Goal: Task Accomplishment & Management: Manage account settings

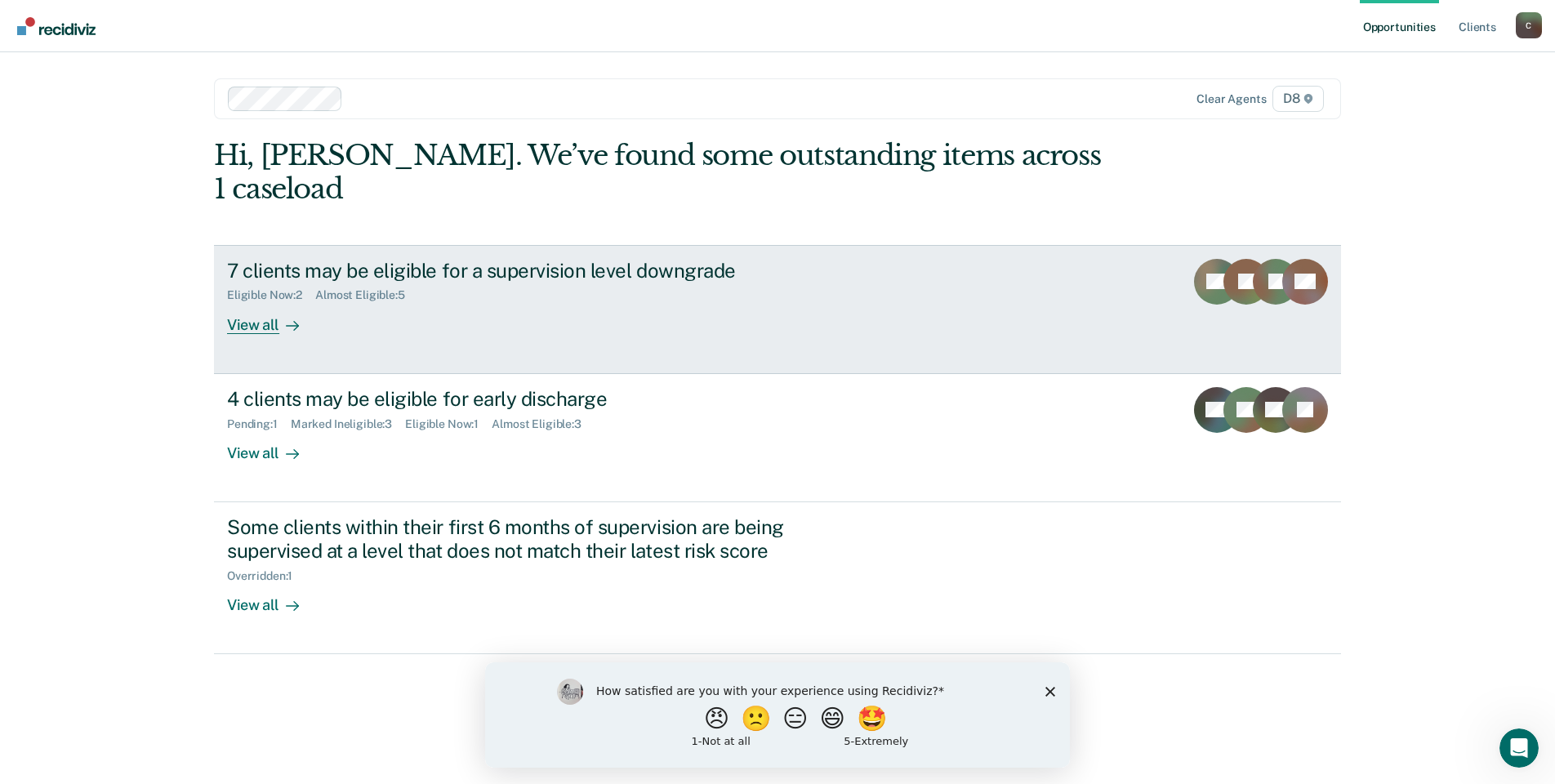
click at [271, 303] on div "View all" at bounding box center [273, 318] width 91 height 31
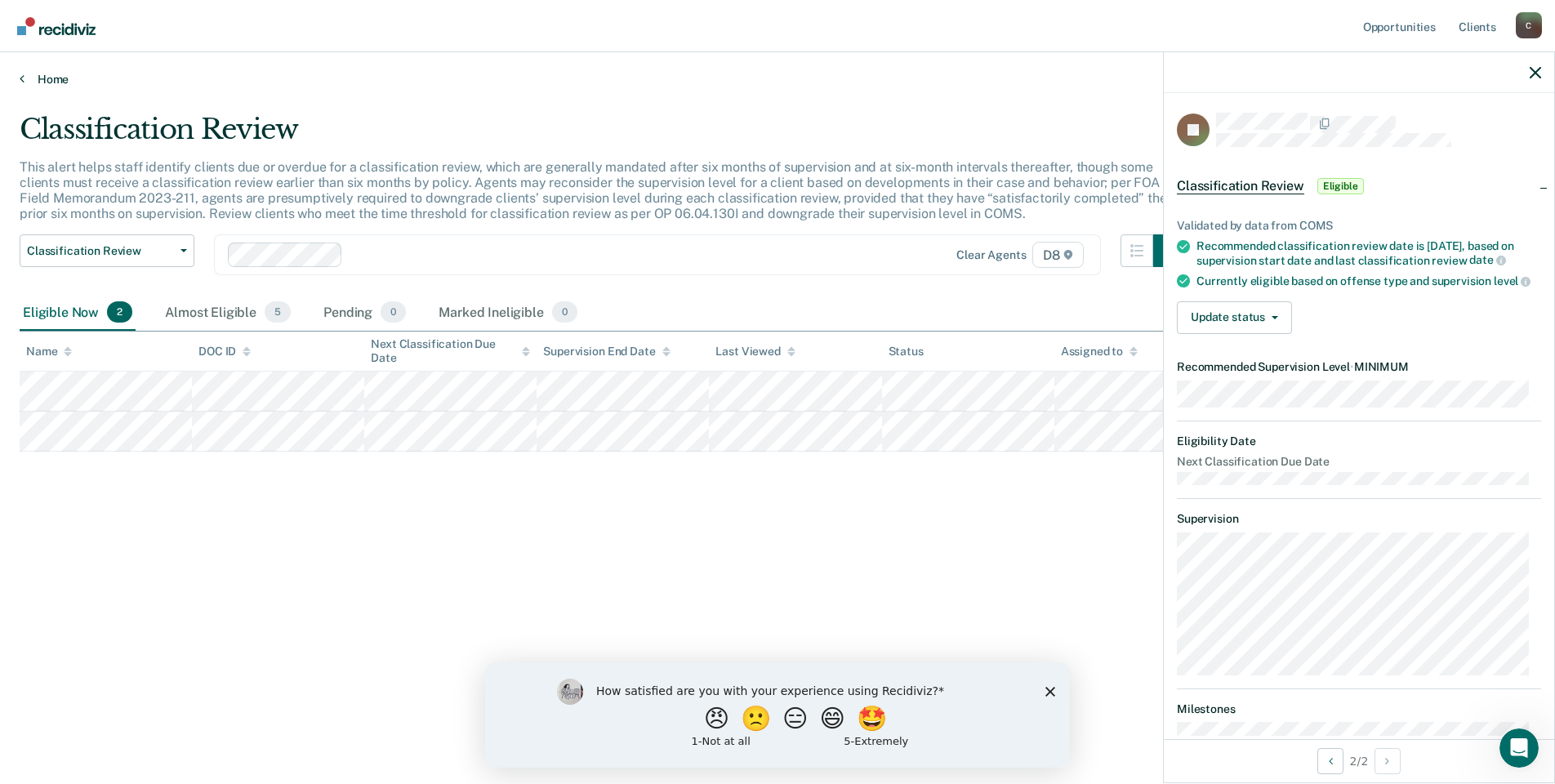
click at [54, 78] on link "Home" at bounding box center [778, 79] width 1516 height 14
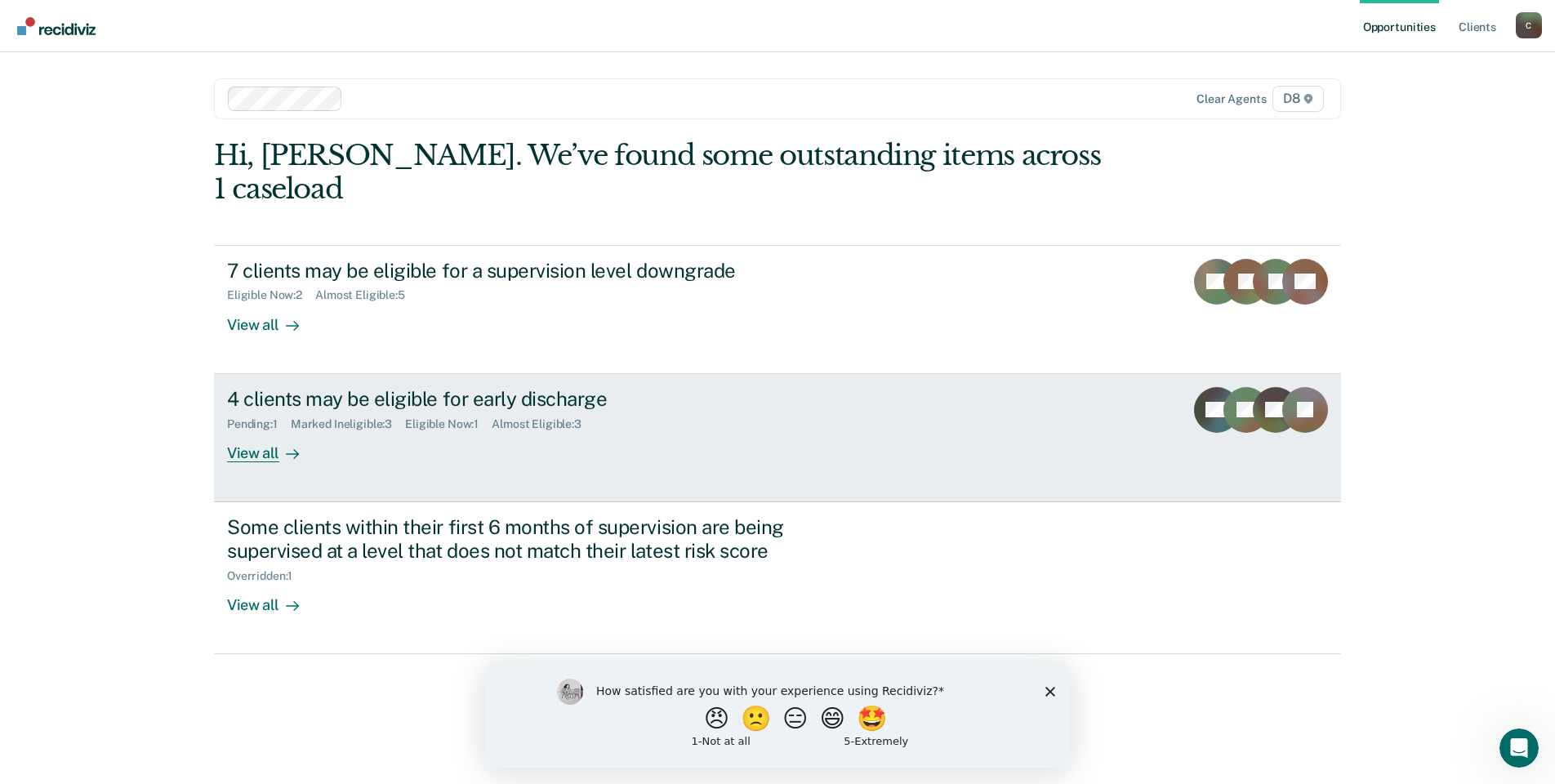
click at [260, 430] on div "View all" at bounding box center [273, 445] width 91 height 31
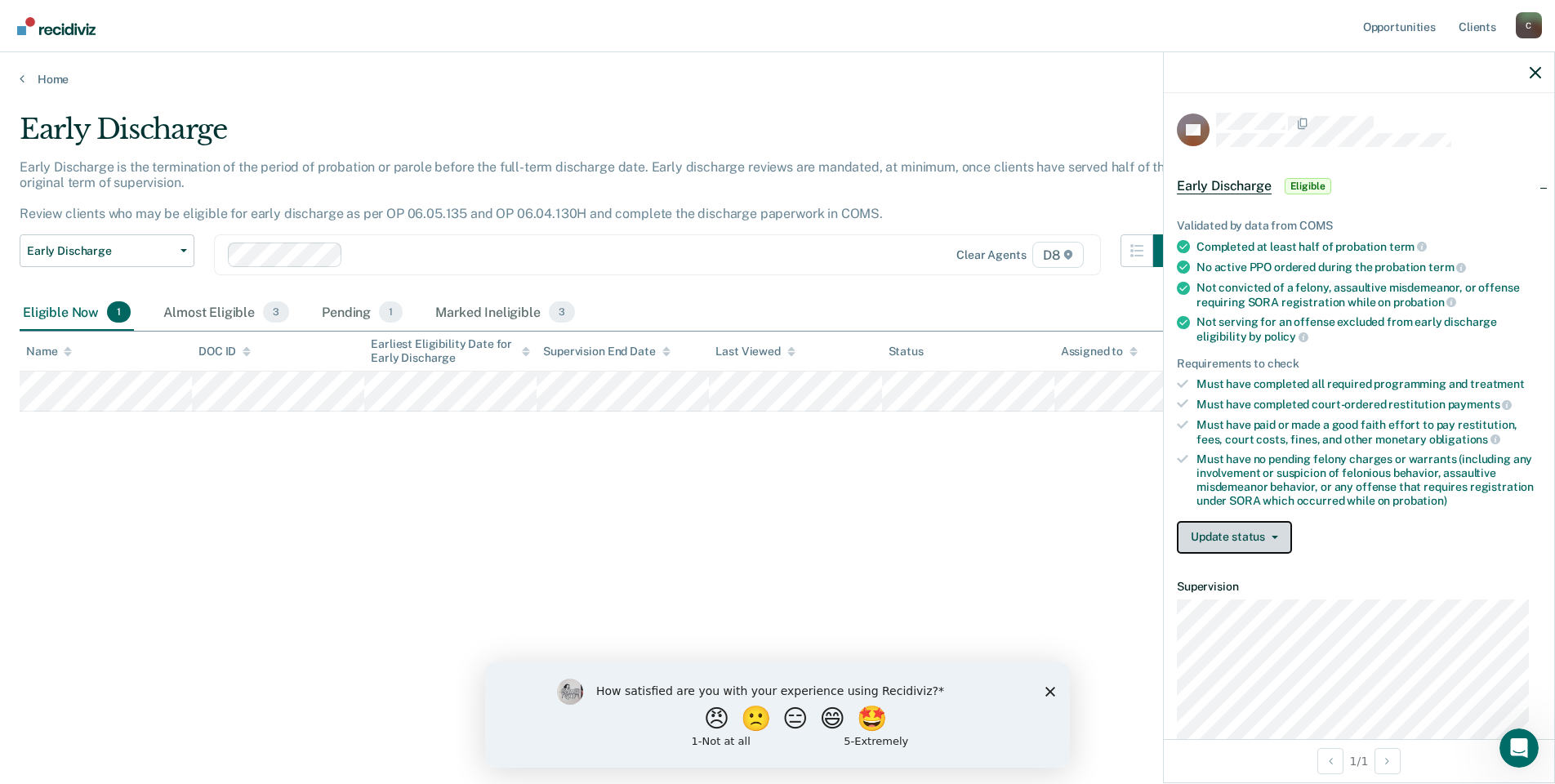
click at [1279, 536] on button "Update status" at bounding box center [1234, 538] width 115 height 32
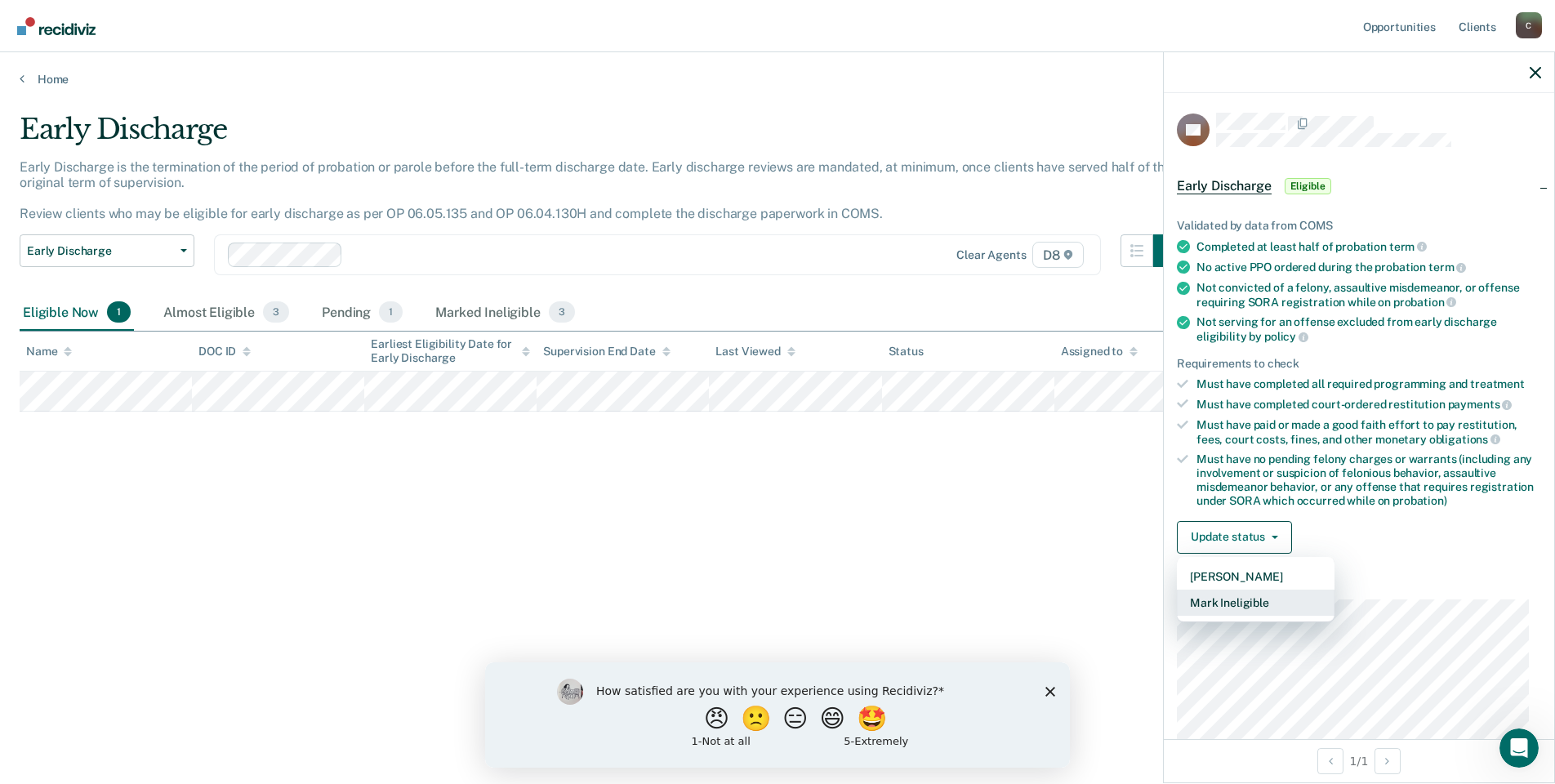
click at [1270, 595] on button "Mark Ineligible" at bounding box center [1256, 602] width 158 height 26
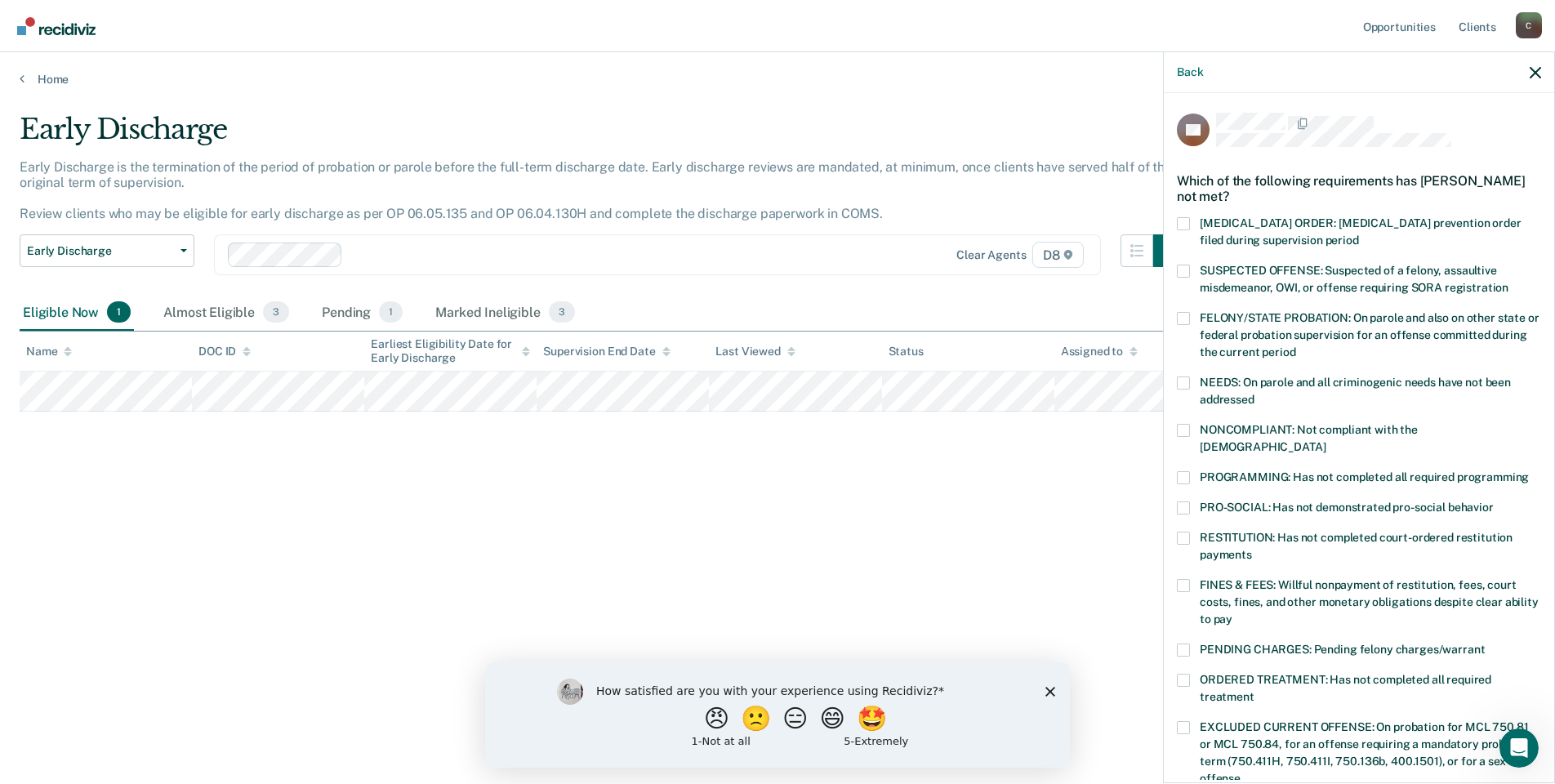
click at [1186, 579] on span at bounding box center [1184, 586] width 13 height 13
click at [1232, 614] on input "FINES & FEES: Willful nonpayment of restitution, fees, court costs, fines, and …" at bounding box center [1232, 614] width 0 height 0
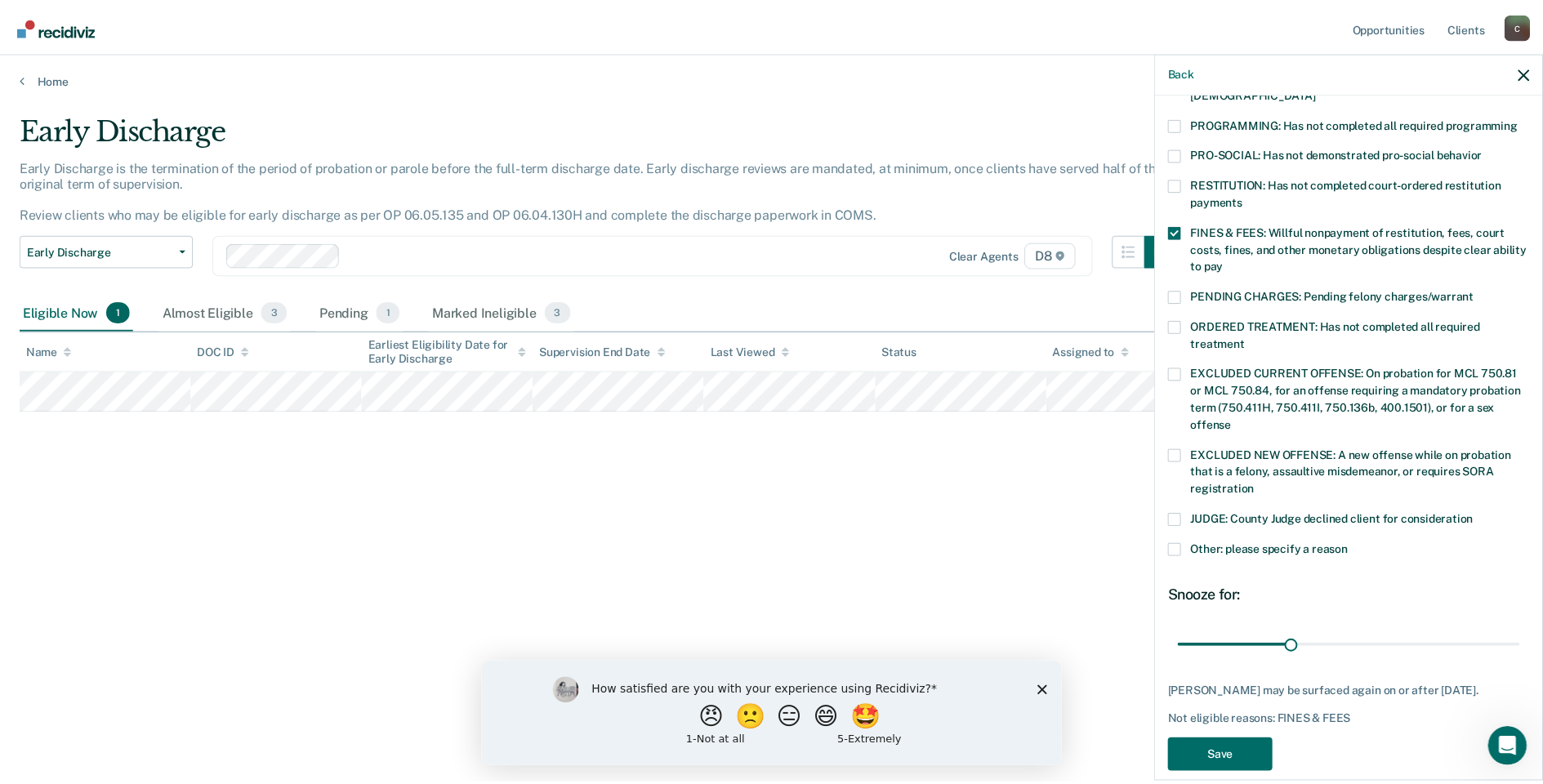
scroll to position [358, 0]
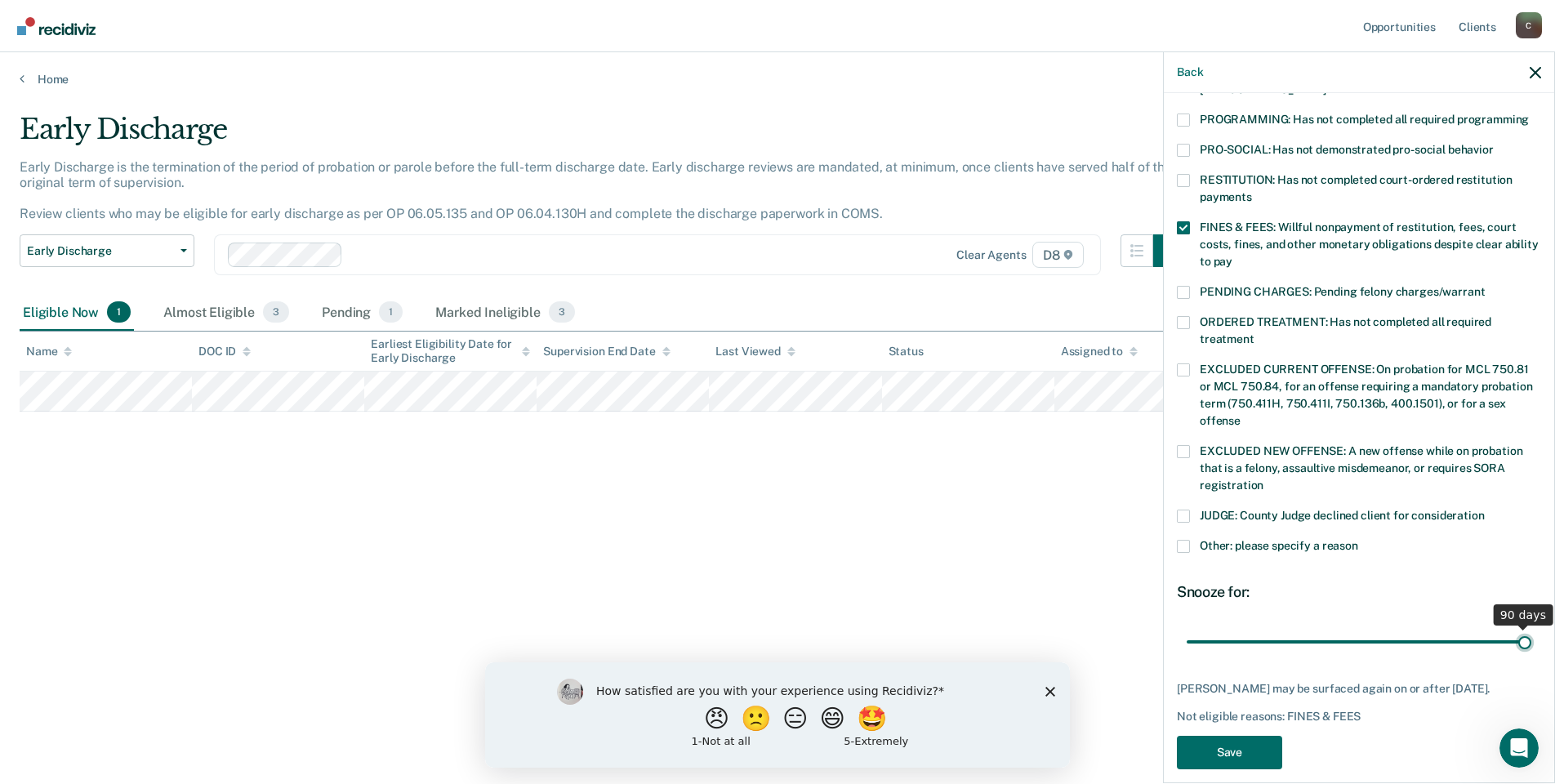
type input "90"
click at [1515, 627] on input "range" at bounding box center [1359, 641] width 344 height 29
click at [1244, 735] on button "Save" at bounding box center [1230, 752] width 106 height 33
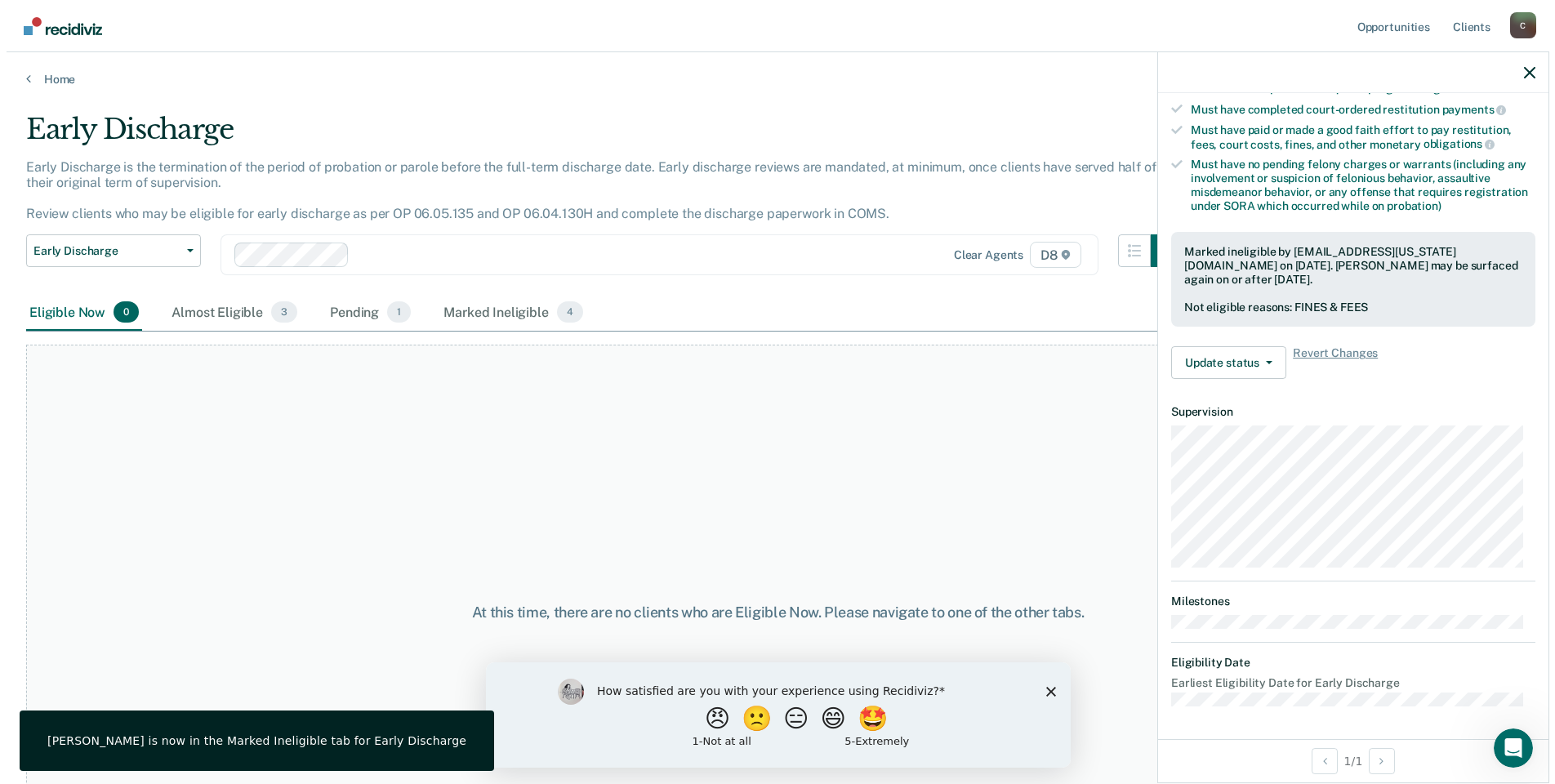
scroll to position [294, 0]
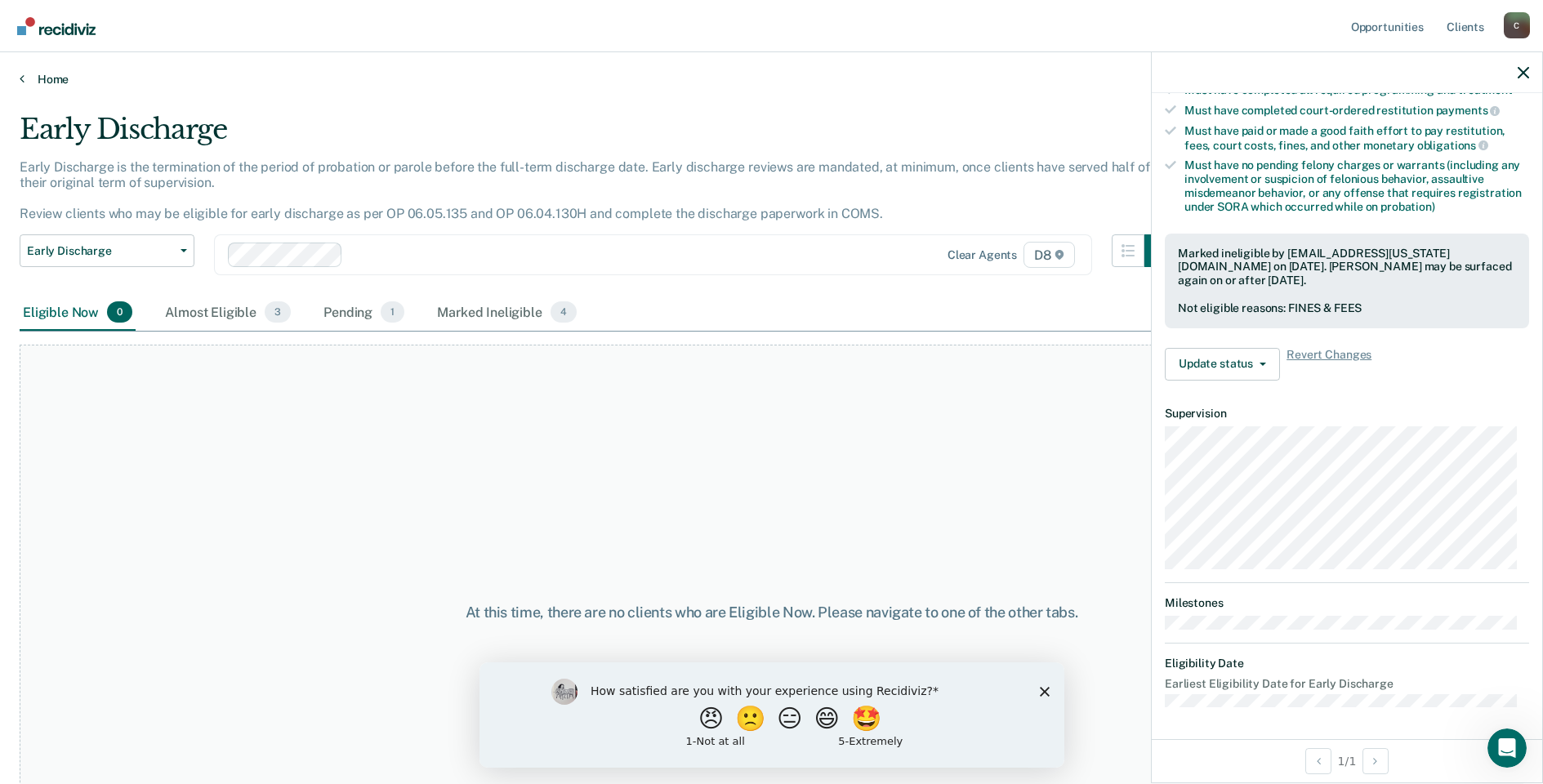
click at [51, 75] on link "Home" at bounding box center [772, 79] width 1504 height 14
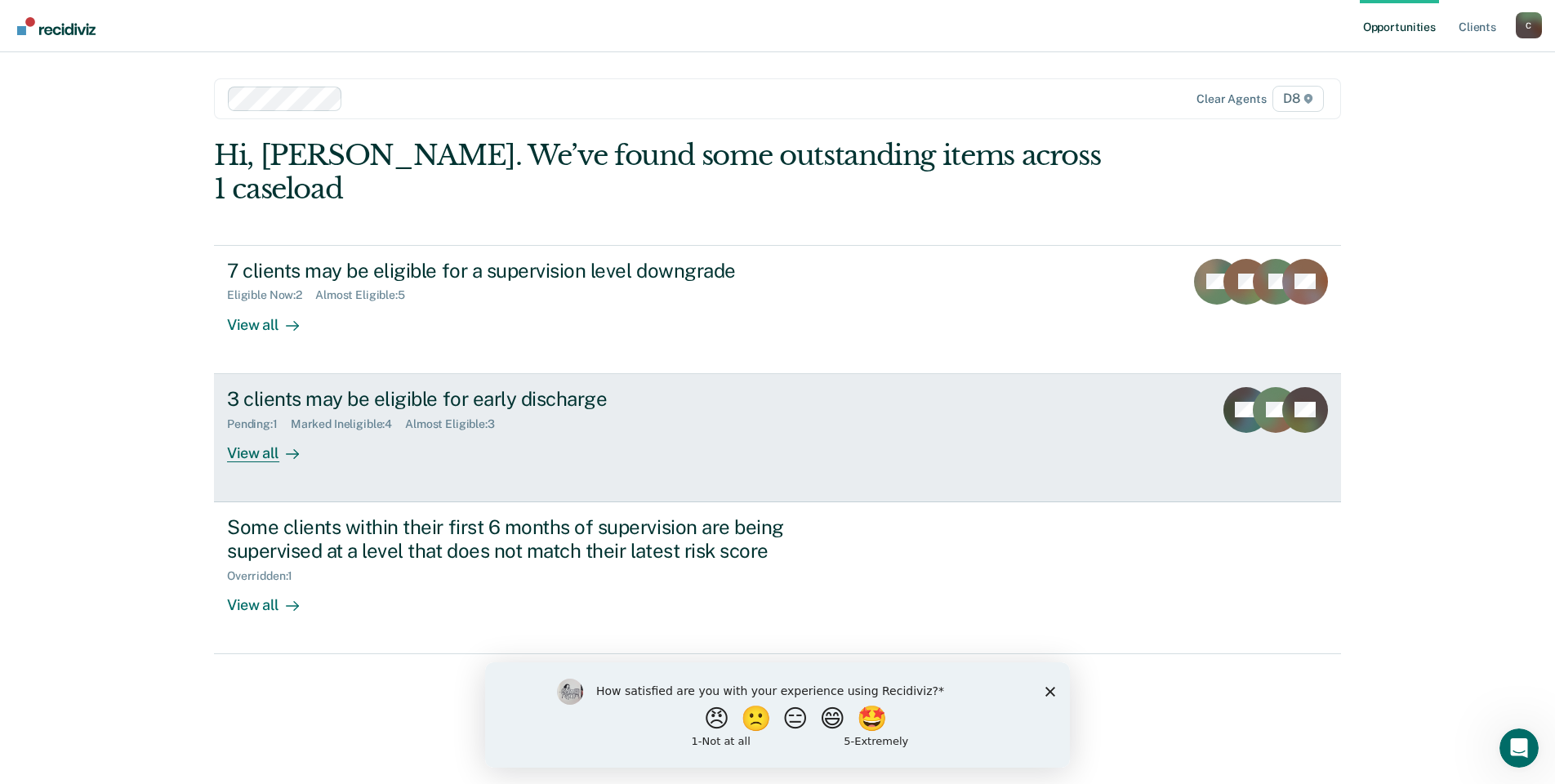
click at [255, 430] on div "View all" at bounding box center [273, 445] width 91 height 31
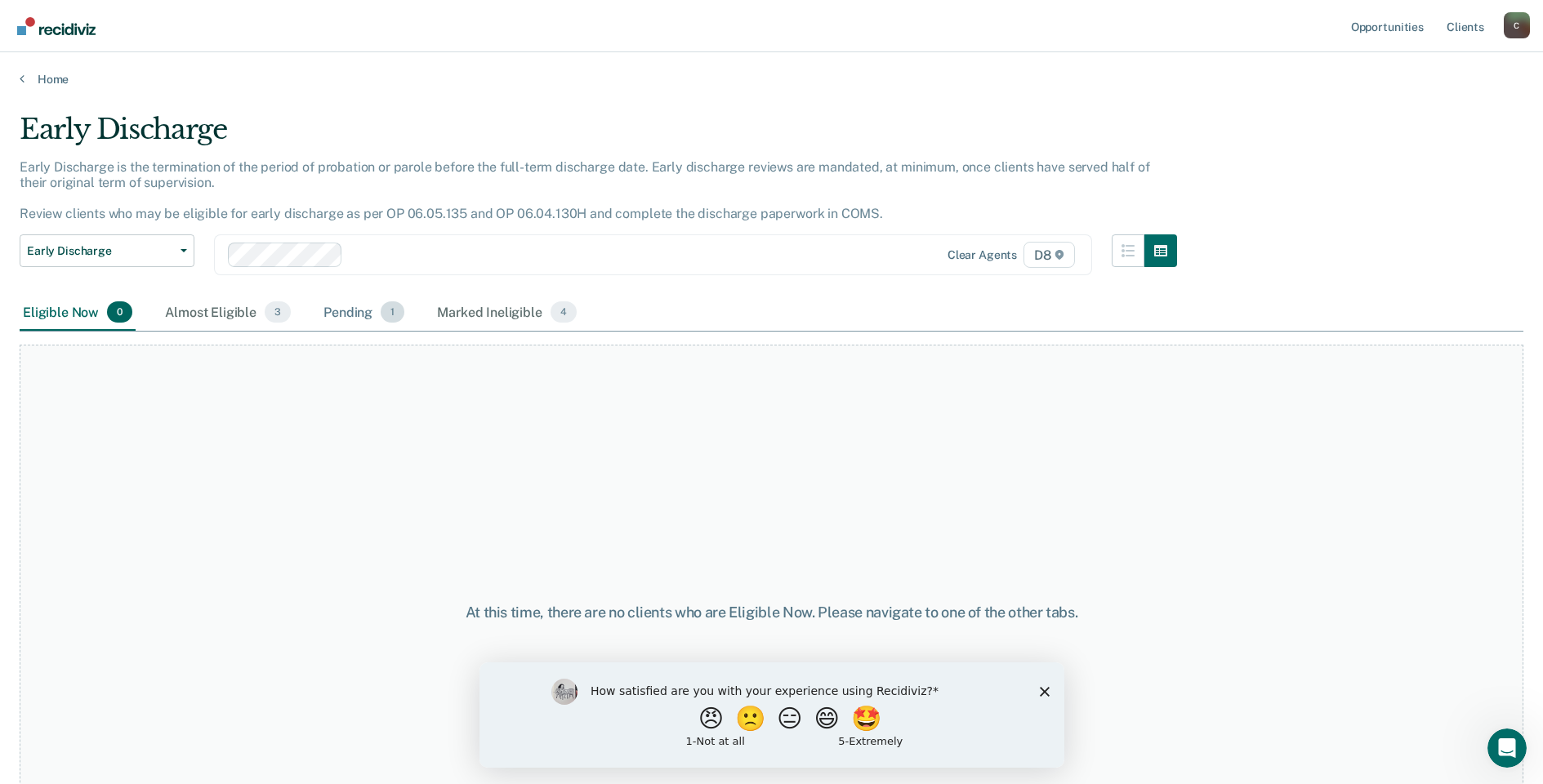
click at [355, 306] on div "Pending 1" at bounding box center [364, 313] width 88 height 36
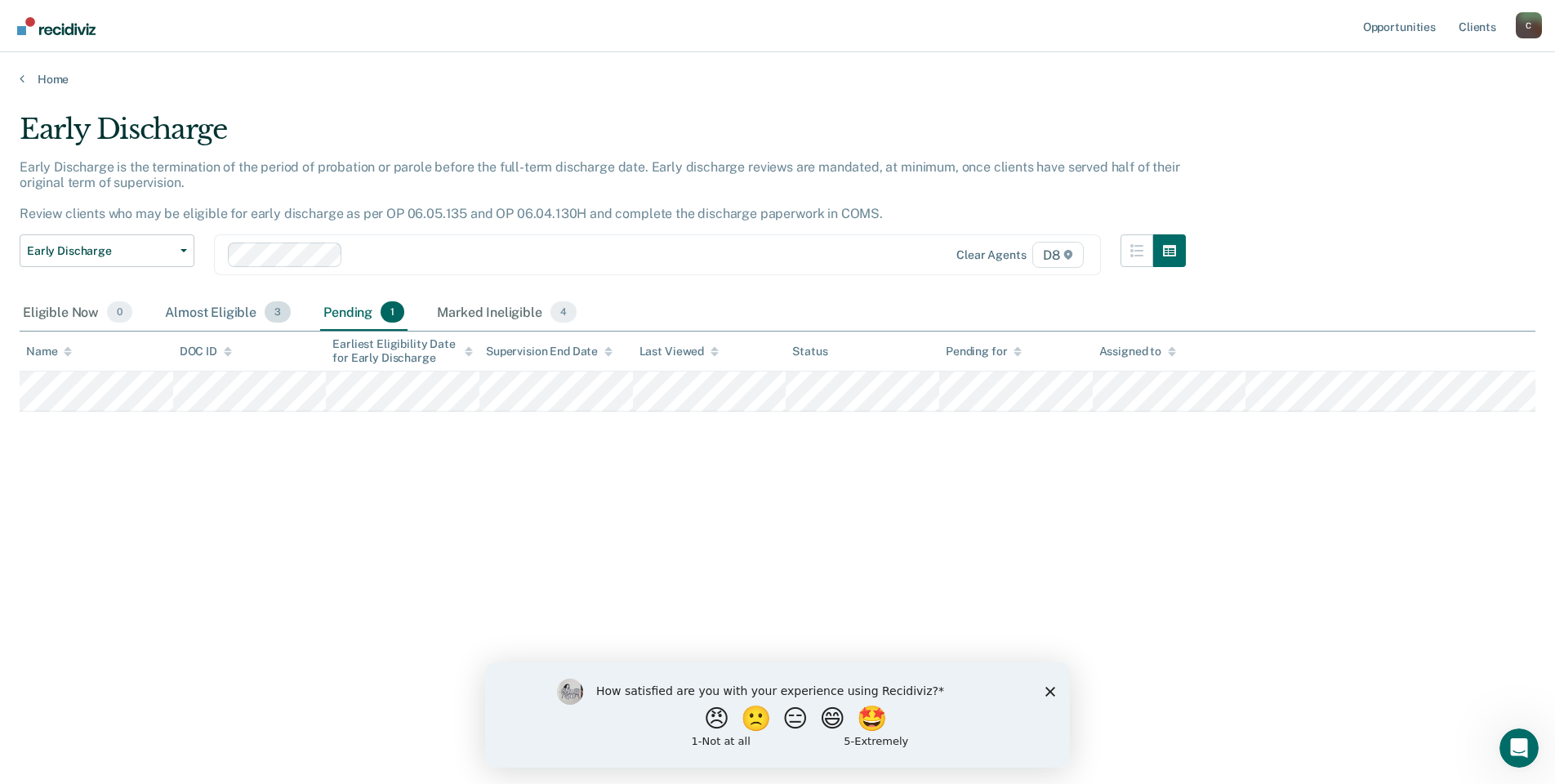
click at [222, 317] on div "Almost Eligible 3" at bounding box center [227, 313] width 132 height 36
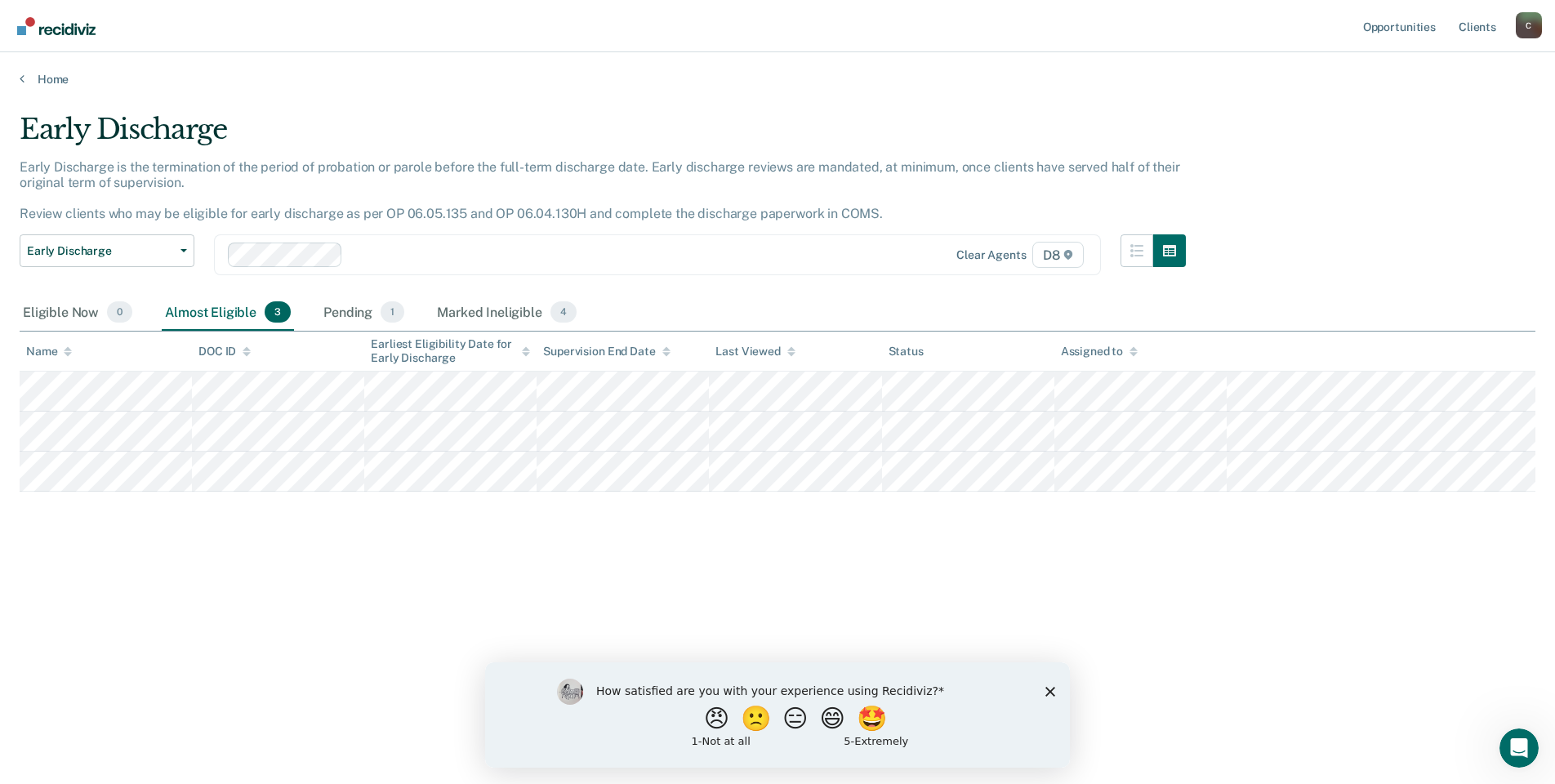
click at [43, 71] on div "Home" at bounding box center [778, 69] width 1555 height 34
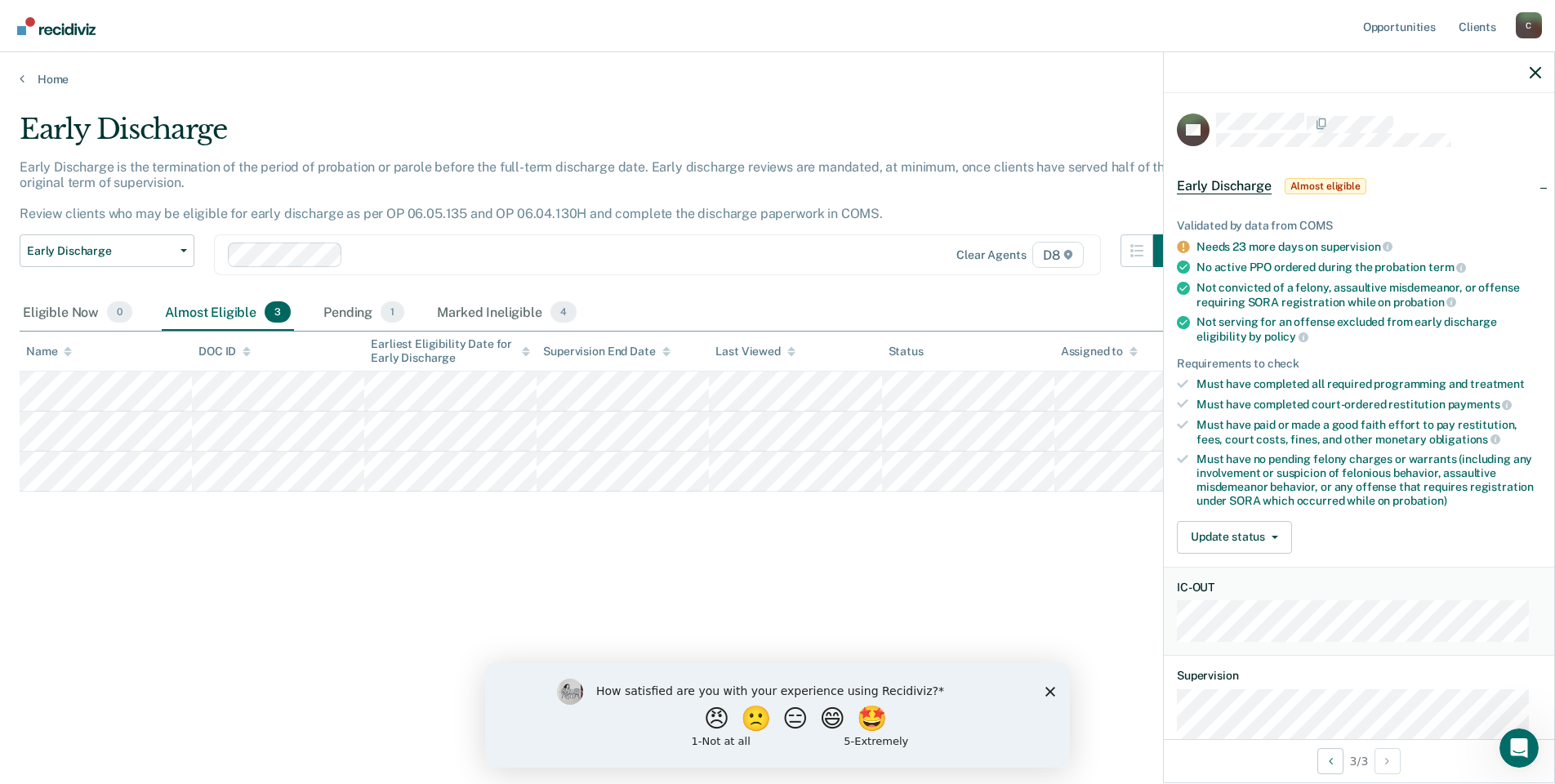
click at [49, 71] on div "Home" at bounding box center [778, 69] width 1555 height 34
click at [49, 74] on link "Home" at bounding box center [778, 79] width 1516 height 14
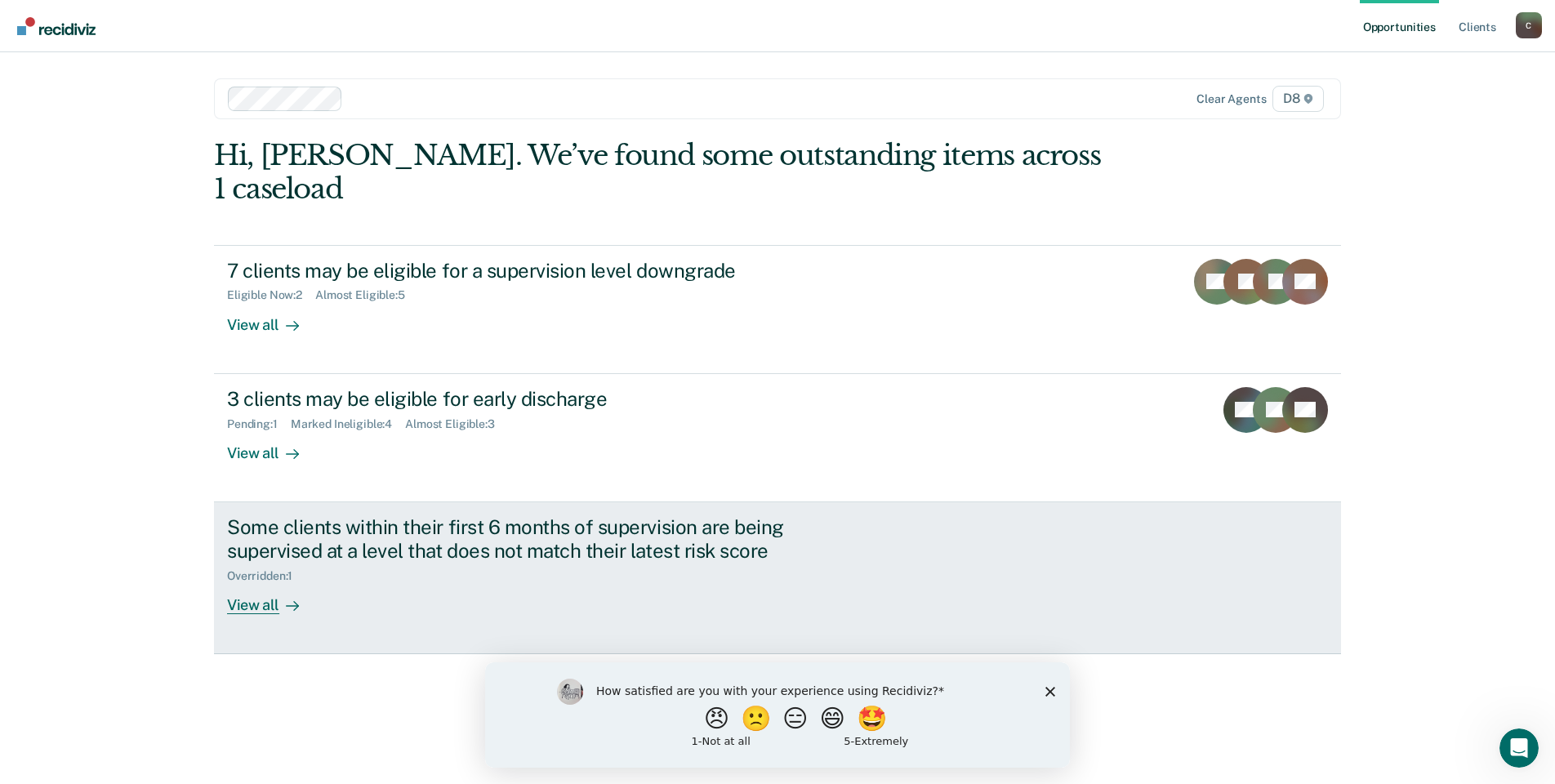
click at [268, 582] on div "View all" at bounding box center [273, 598] width 91 height 31
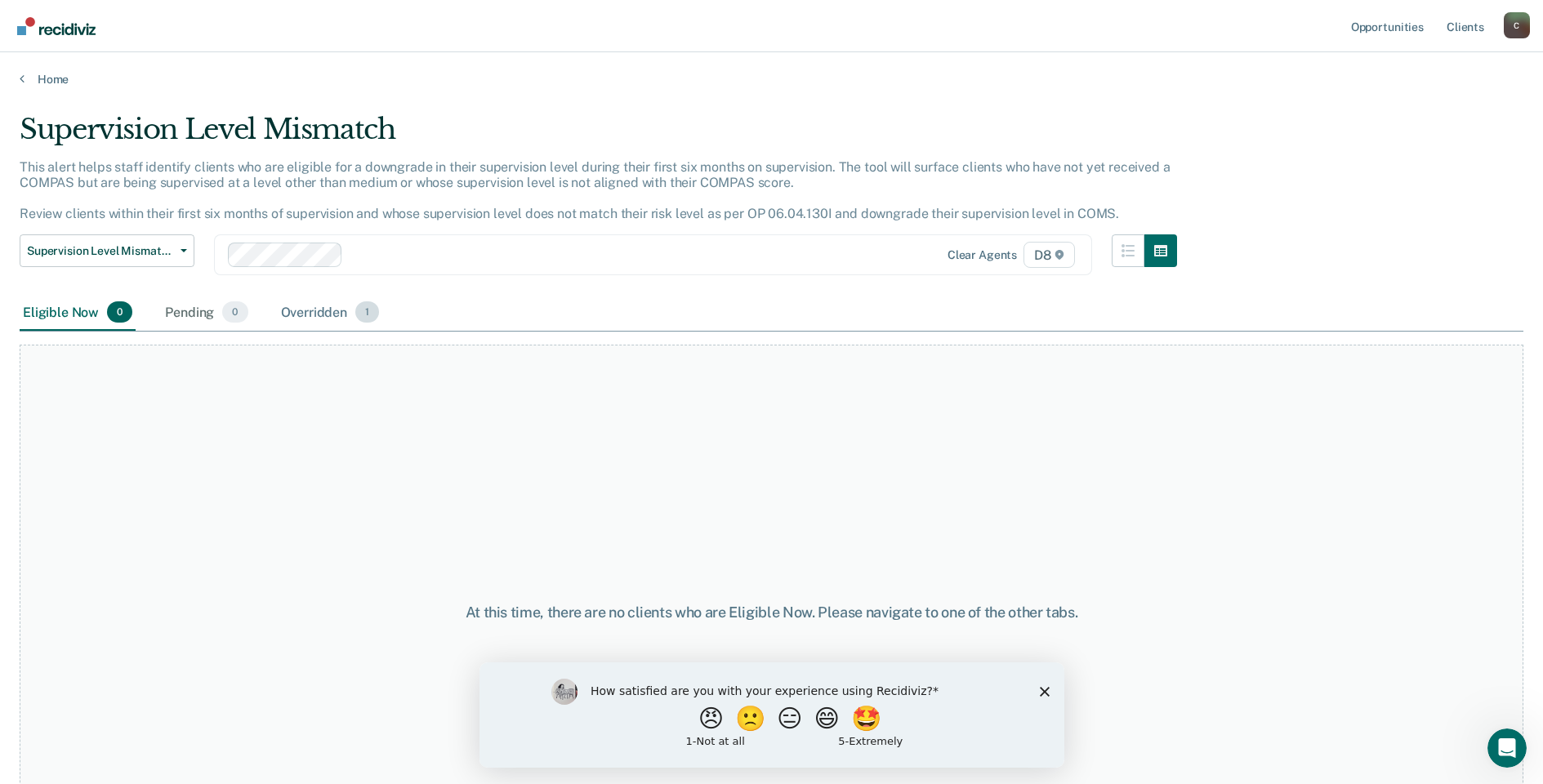
click at [300, 313] on div "Overridden 1" at bounding box center [330, 313] width 106 height 36
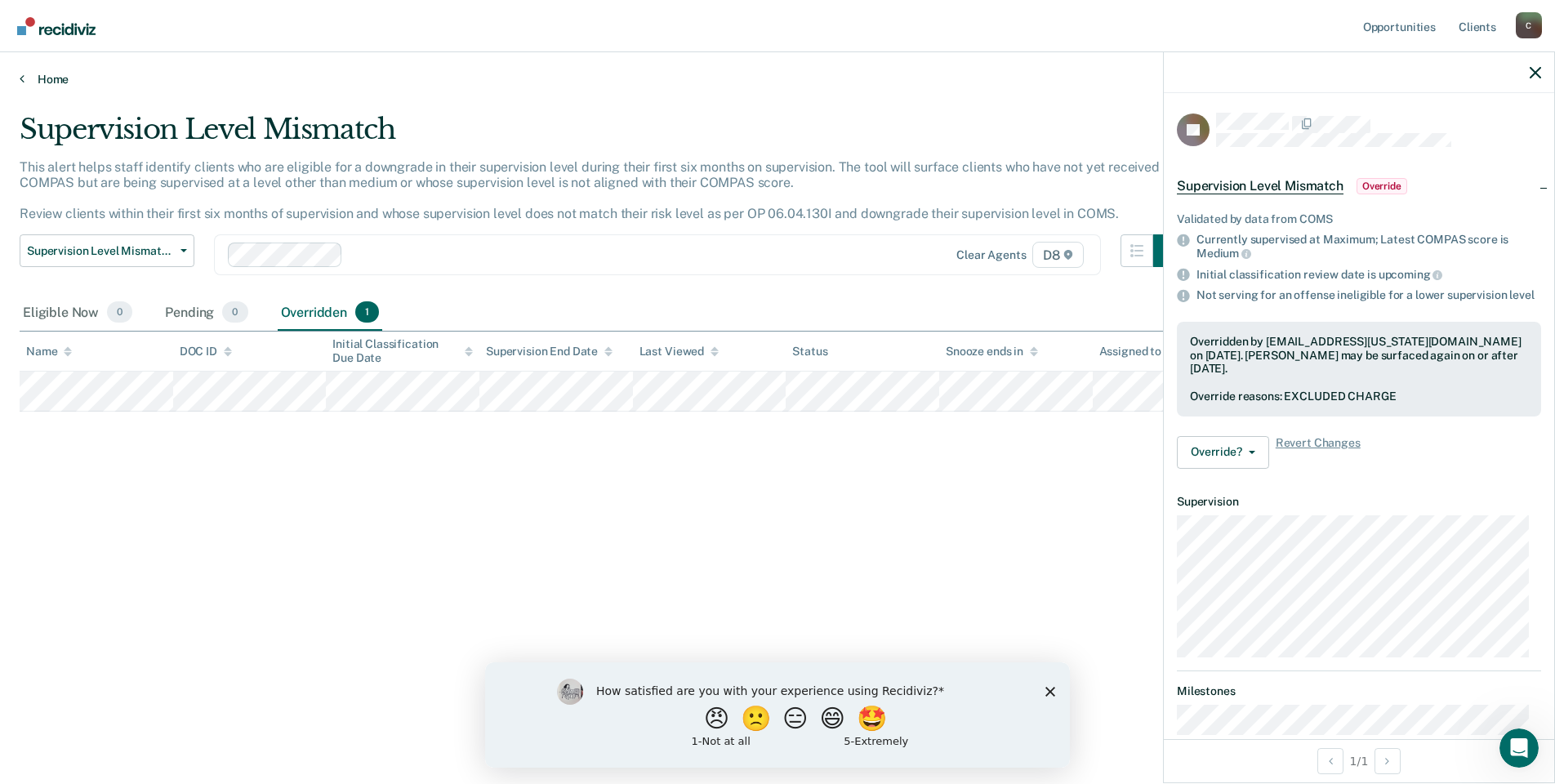
click at [49, 74] on link "Home" at bounding box center [778, 79] width 1516 height 14
